Goal: Transaction & Acquisition: Purchase product/service

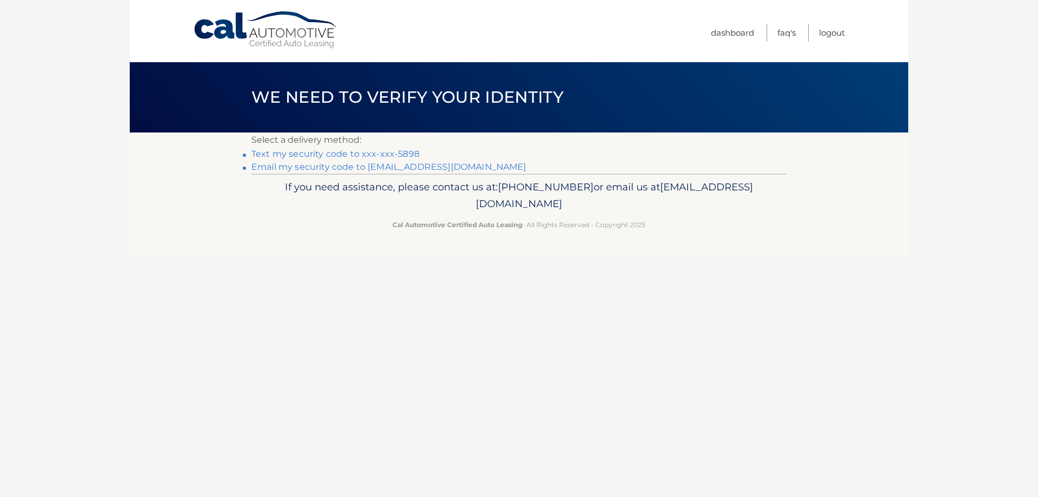
click at [357, 154] on link "Text my security code to xxx-xxx-5898" at bounding box center [335, 154] width 168 height 10
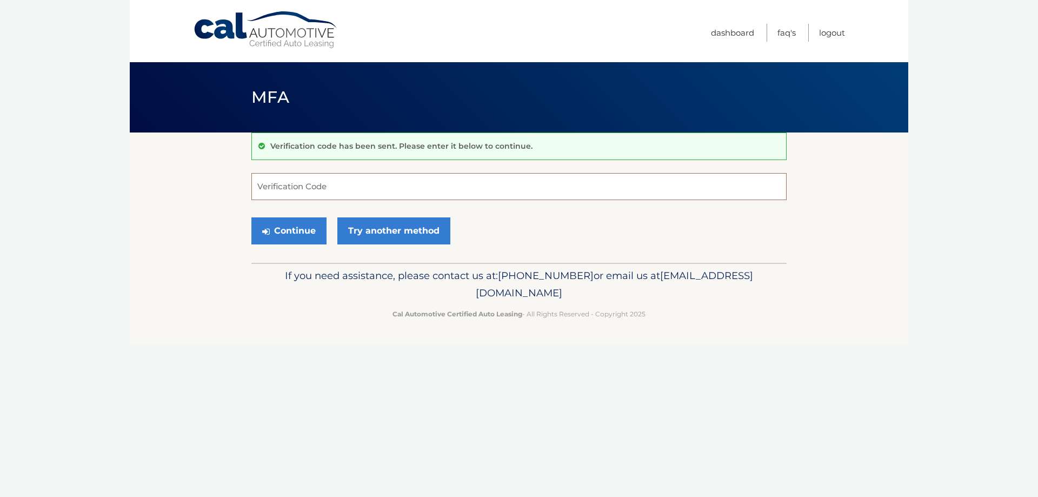
click at [318, 185] on input "Verification Code" at bounding box center [518, 186] width 535 height 27
type input "828414"
click at [251, 217] on button "Continue" at bounding box center [288, 230] width 75 height 27
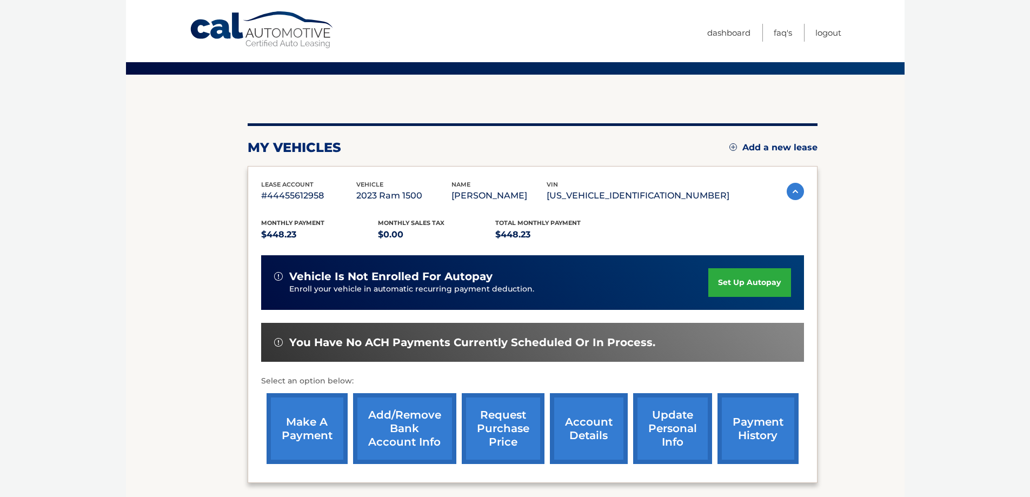
scroll to position [158, 0]
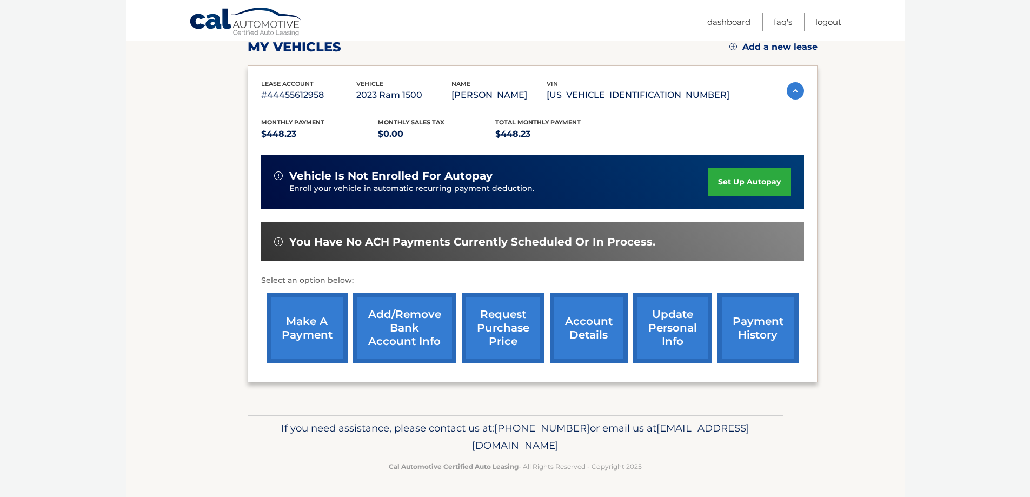
click at [319, 318] on link "make a payment" at bounding box center [307, 328] width 81 height 71
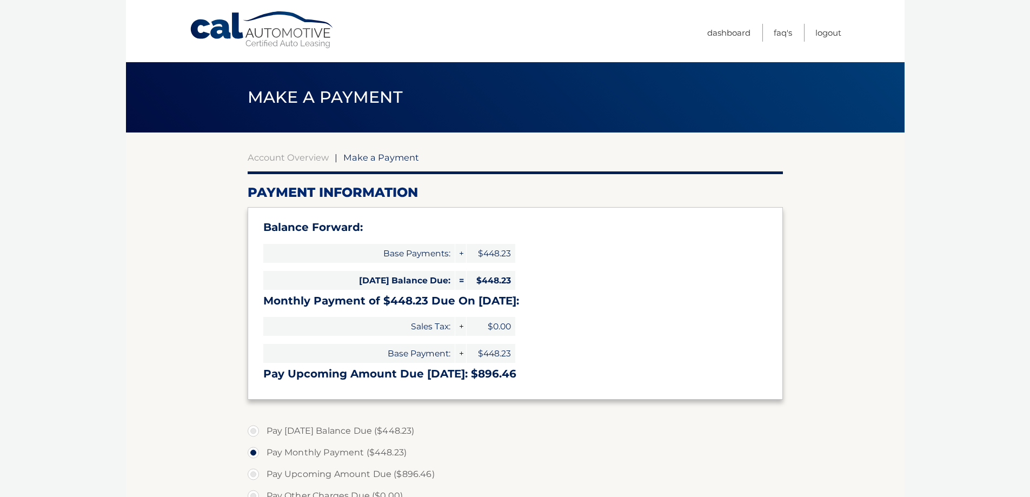
select select "NTM0MGNkNjQtYWJkZC00ODc1LWI0ODMtMmNmZWI2ZWQ5ODVl"
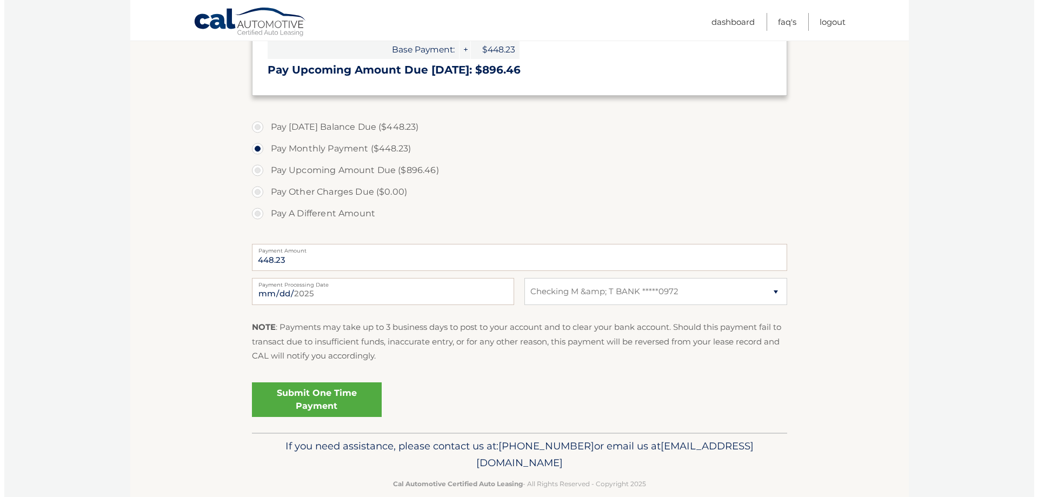
scroll to position [322, 0]
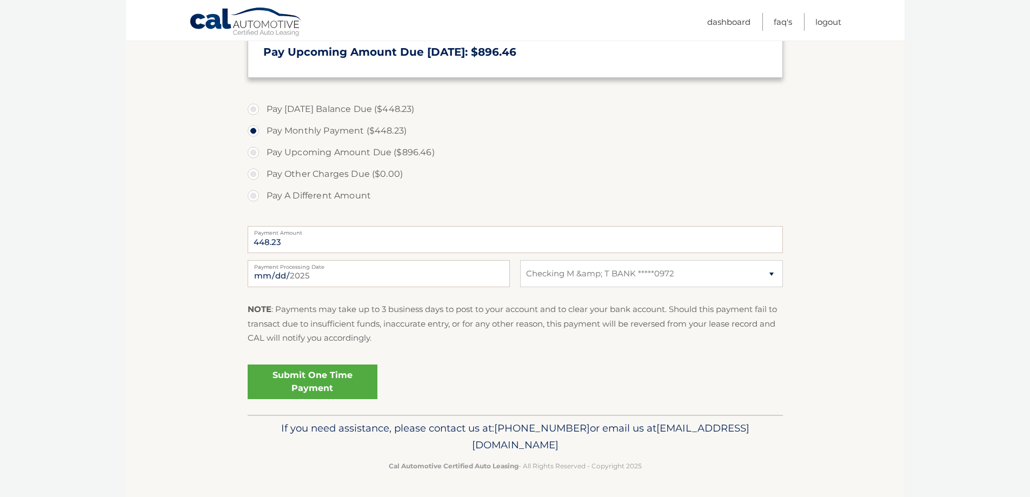
click at [318, 376] on link "Submit One Time Payment" at bounding box center [313, 381] width 130 height 35
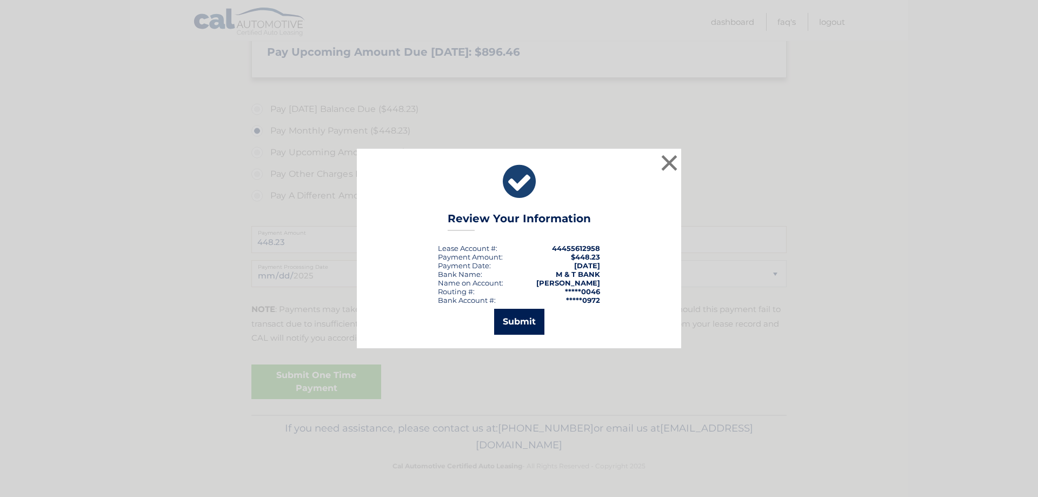
click at [519, 331] on button "Submit" at bounding box center [519, 322] width 50 height 26
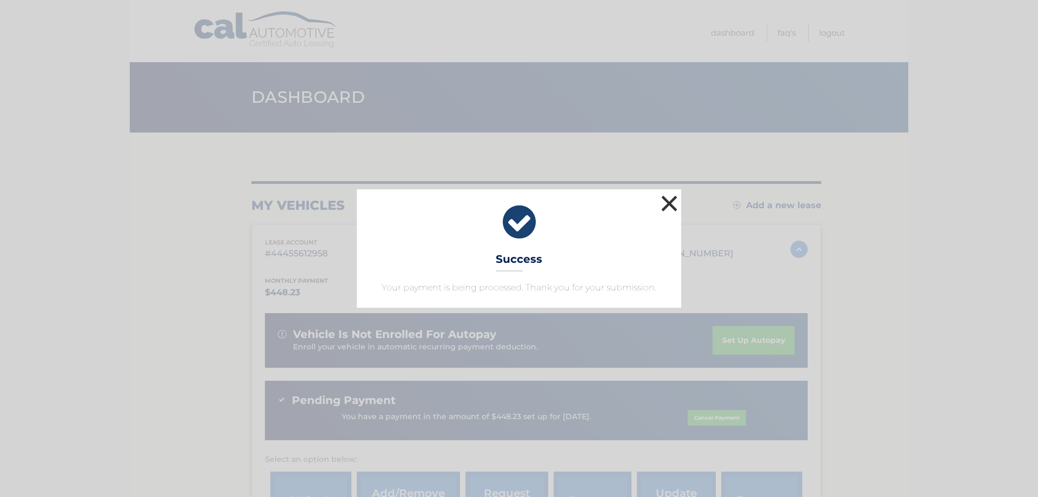
click at [672, 201] on button "×" at bounding box center [670, 203] width 22 height 22
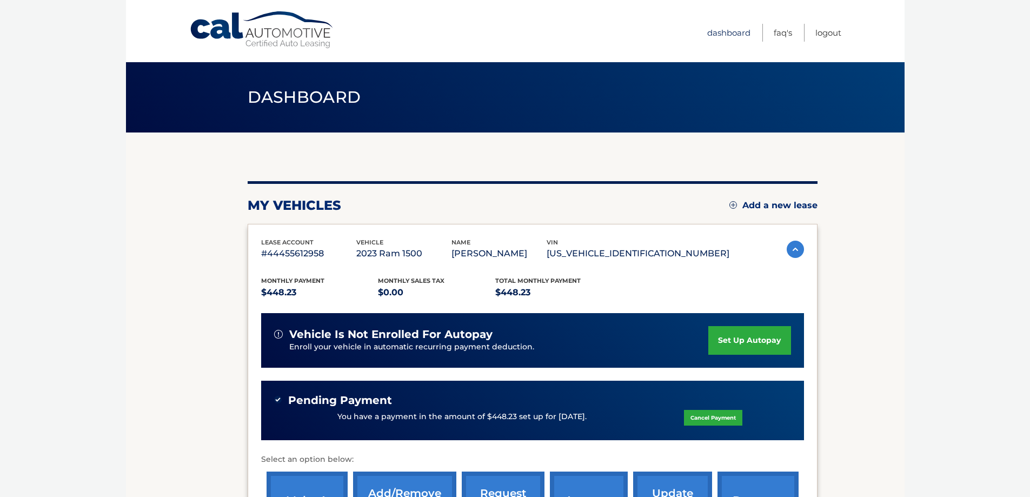
click at [722, 32] on link "Dashboard" at bounding box center [728, 33] width 43 height 18
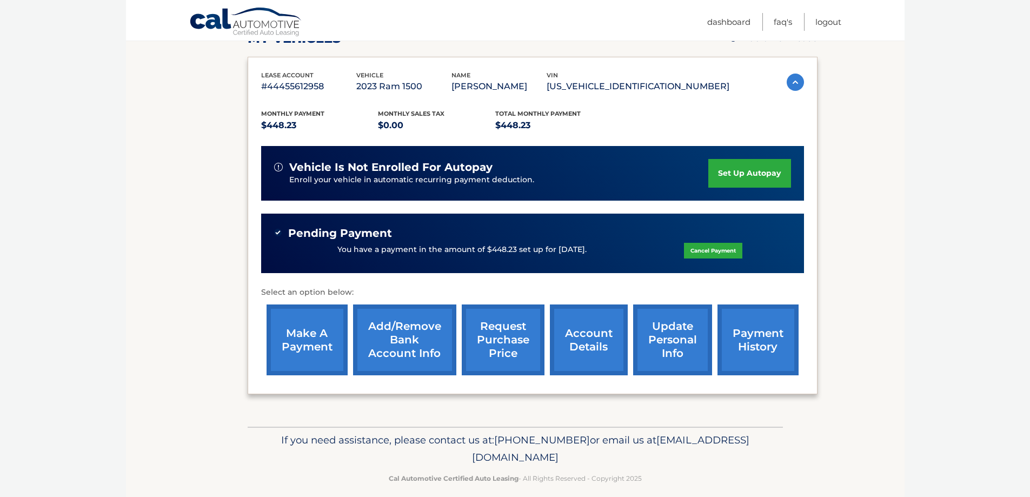
scroll to position [179, 0]
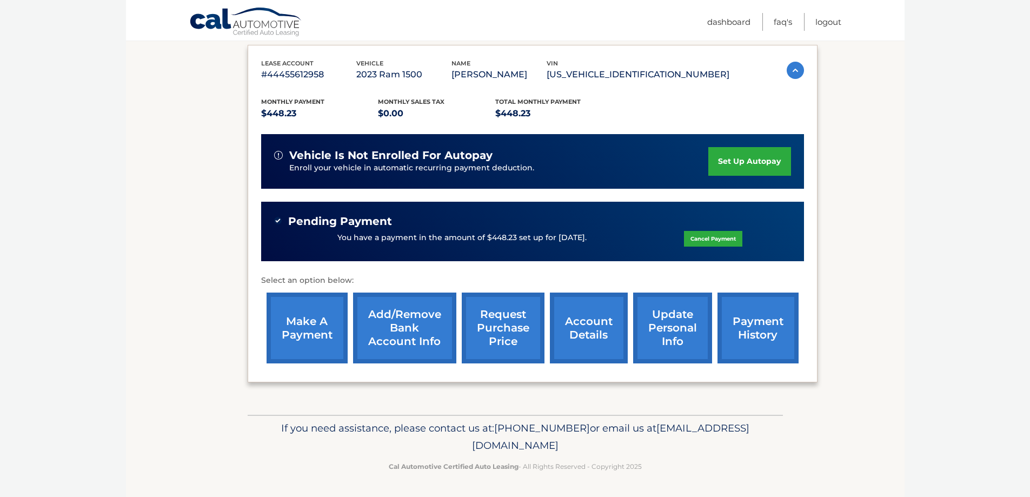
click at [590, 329] on link "account details" at bounding box center [589, 328] width 78 height 71
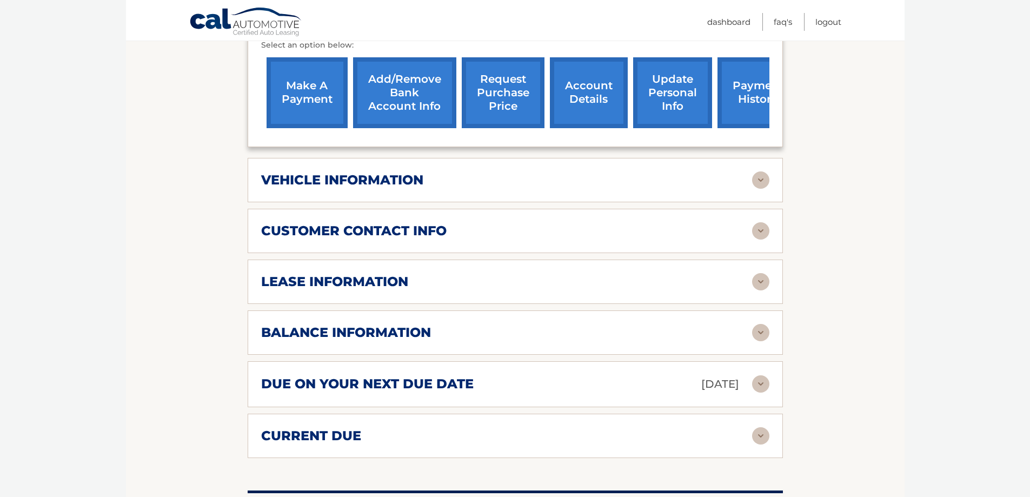
scroll to position [433, 0]
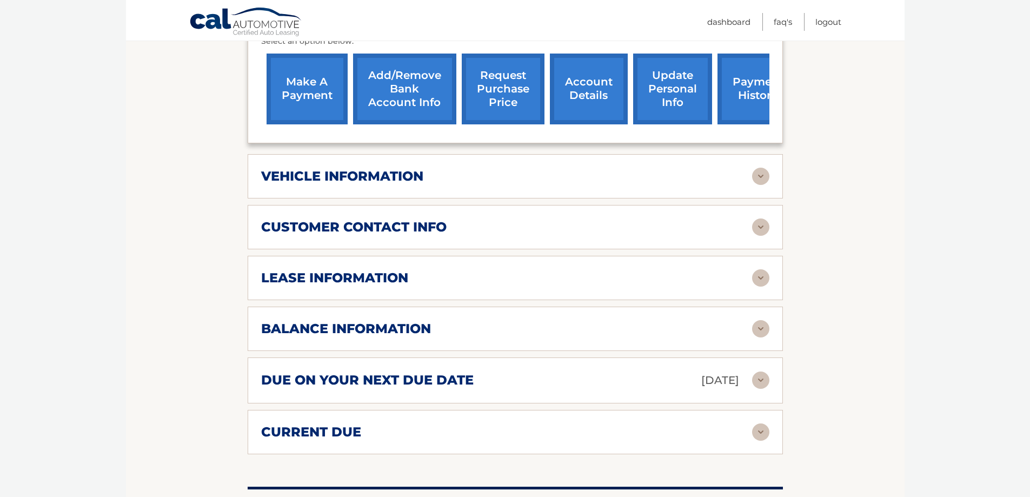
click at [418, 265] on div "lease information Contract Start Date [DATE] Term 39 Maturity Date [DATE] Start…" at bounding box center [515, 278] width 535 height 44
click at [407, 278] on h2 "lease information" at bounding box center [334, 278] width 147 height 16
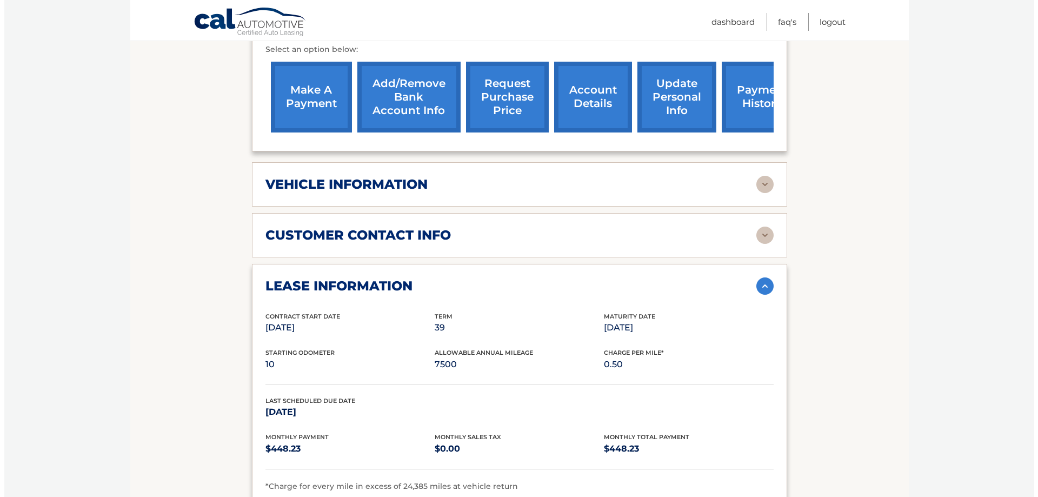
scroll to position [420, 0]
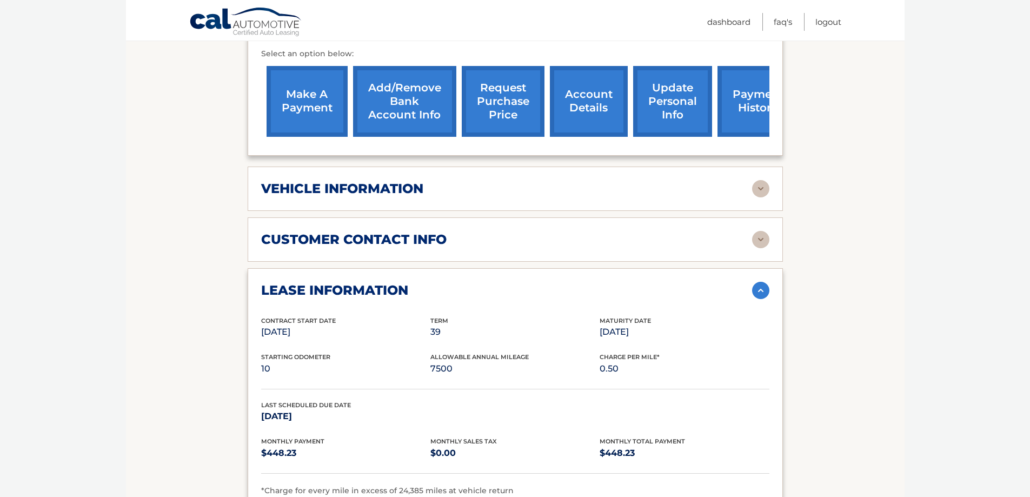
click at [496, 97] on link "request purchase price" at bounding box center [503, 101] width 83 height 71
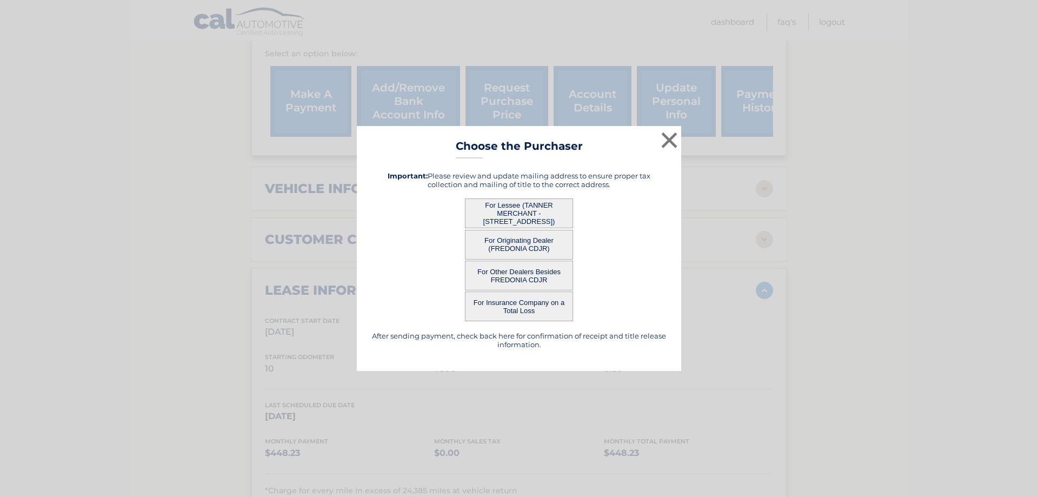
click at [515, 208] on button "For Lessee (TANNER MERCHANT - [STREET_ADDRESS])" at bounding box center [519, 213] width 108 height 30
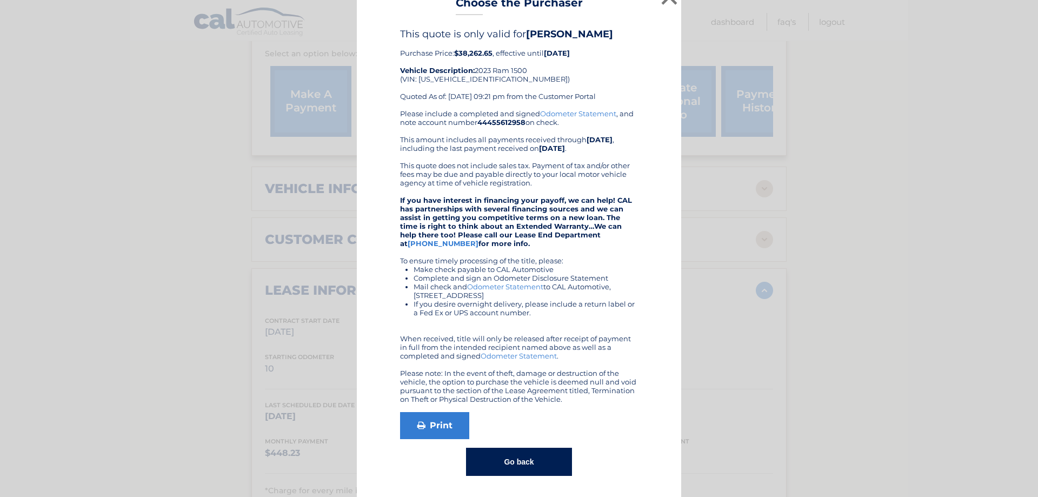
scroll to position [18, 0]
